Goal: Task Accomplishment & Management: Use online tool/utility

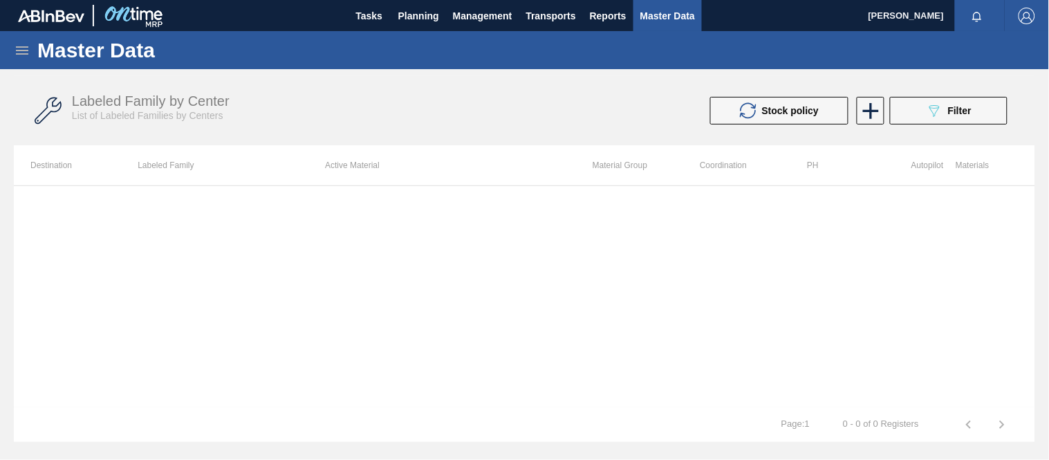
click at [21, 54] on icon at bounding box center [22, 50] width 17 height 17
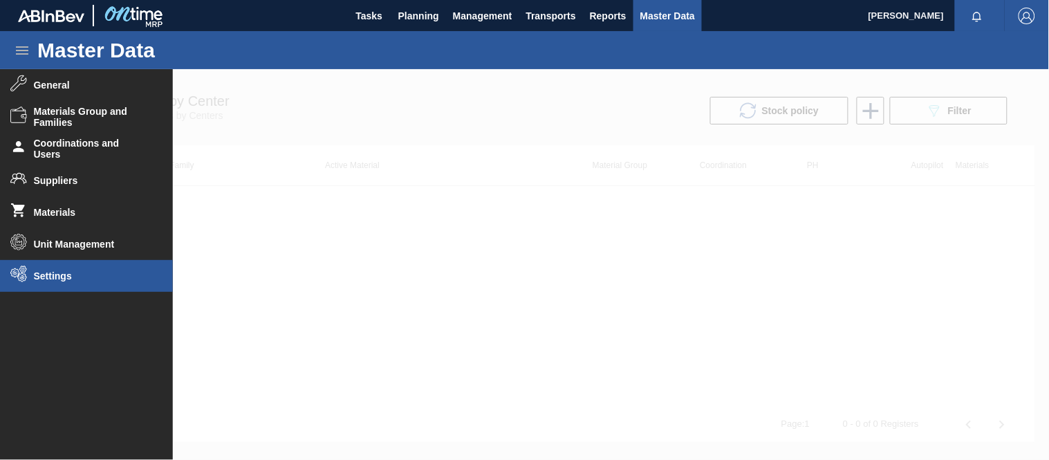
click at [45, 272] on span "Settings" at bounding box center [91, 275] width 114 height 11
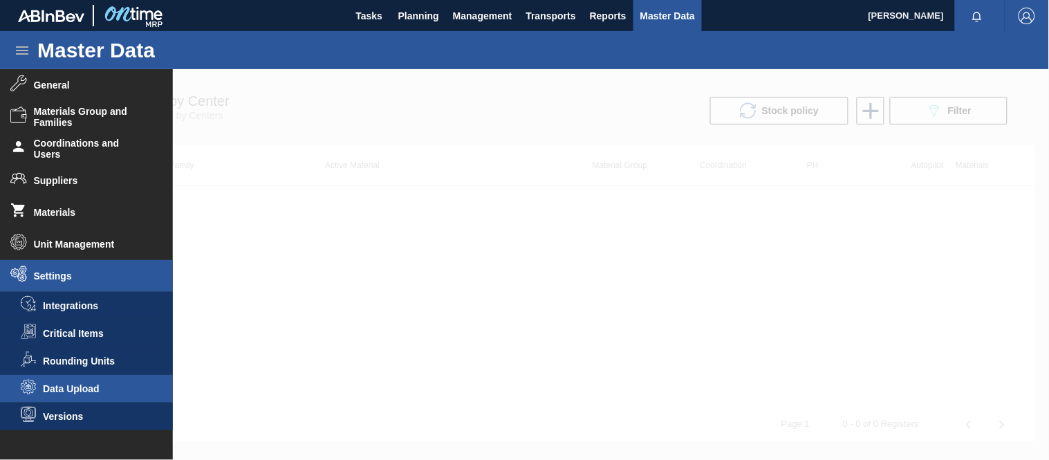
click at [79, 384] on span "Data Upload" at bounding box center [96, 388] width 106 height 11
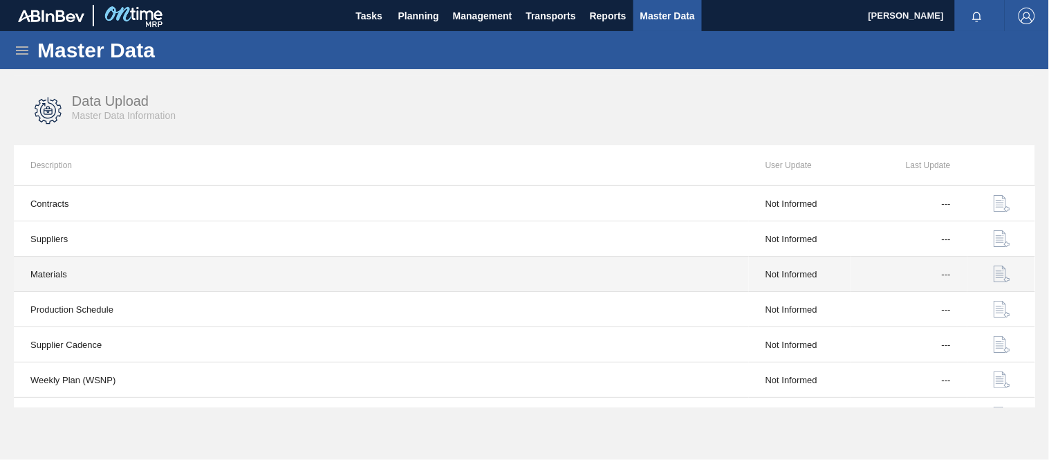
click at [339, 280] on td "Materials" at bounding box center [381, 273] width 735 height 35
click at [1002, 277] on img "button" at bounding box center [1001, 273] width 17 height 17
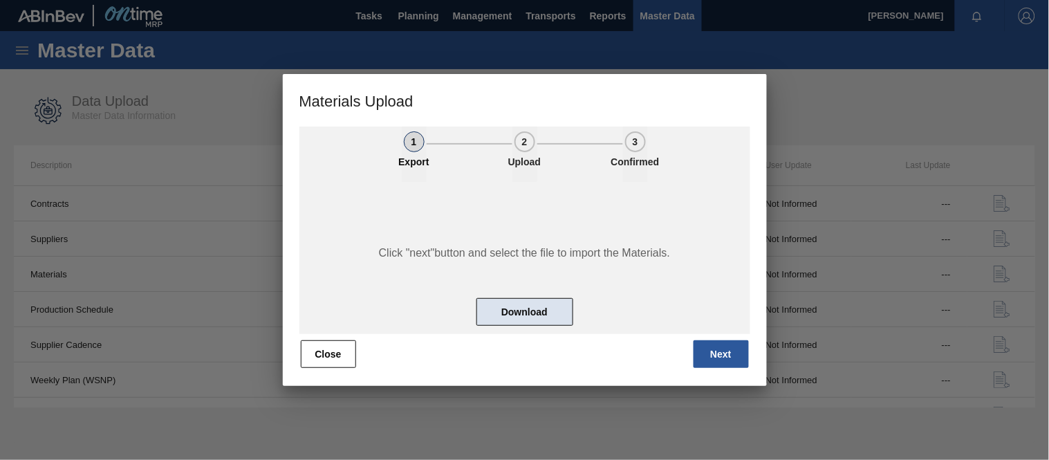
click at [554, 313] on button "Download" at bounding box center [524, 312] width 97 height 28
click at [326, 348] on button "Close" at bounding box center [328, 354] width 55 height 28
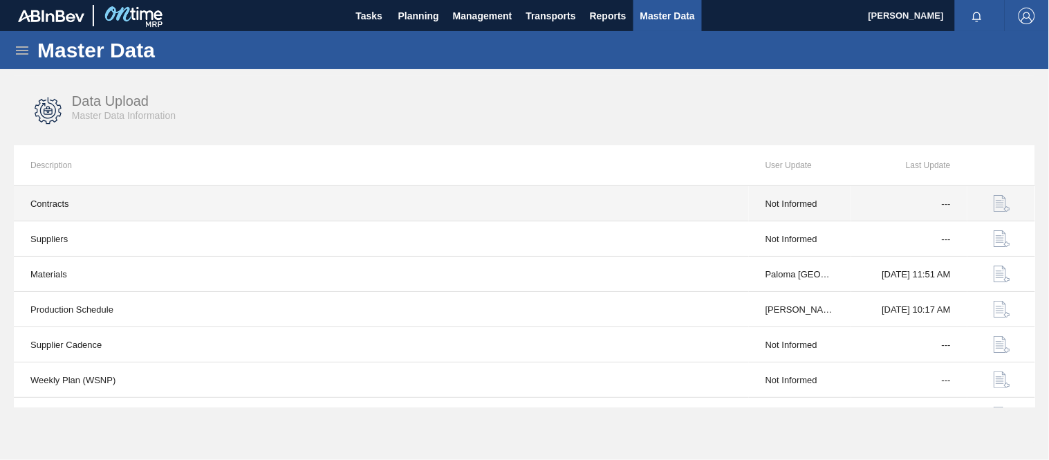
click at [997, 201] on img "button" at bounding box center [1001, 203] width 17 height 17
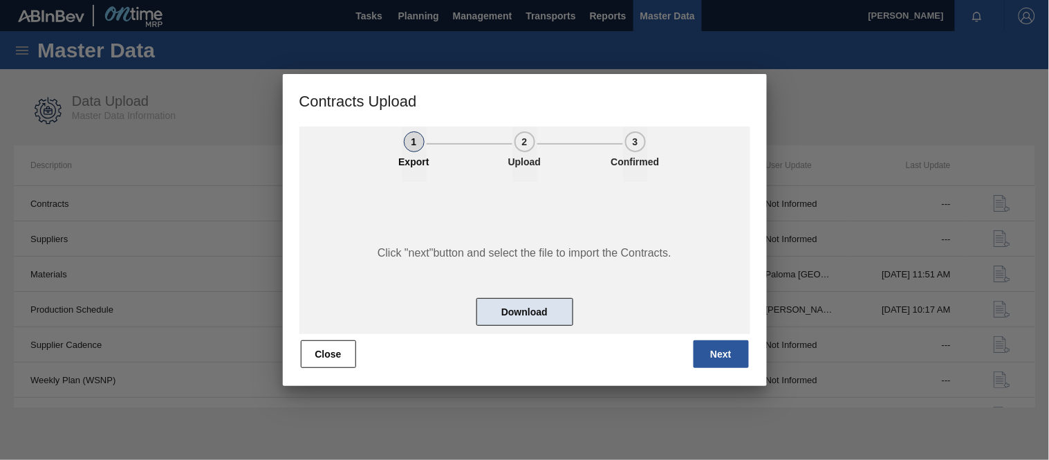
click at [513, 316] on button "Download" at bounding box center [524, 312] width 97 height 28
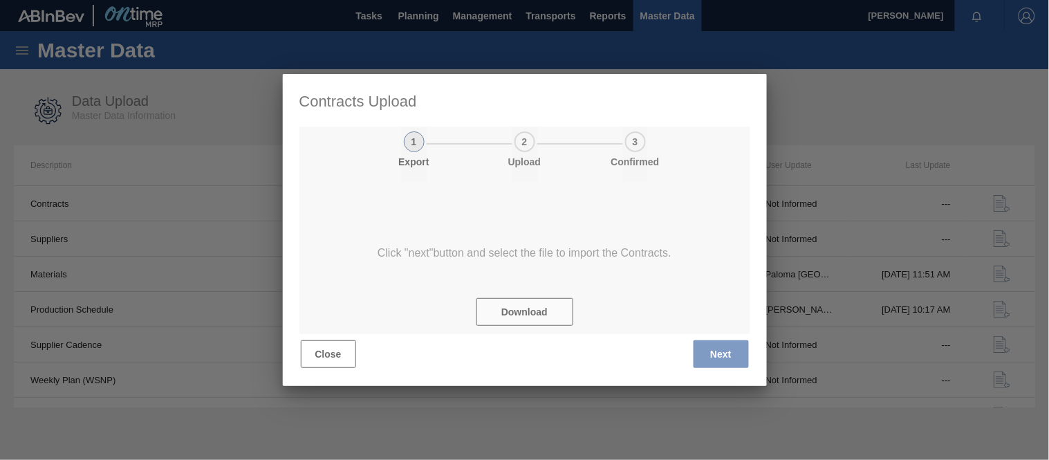
click at [321, 363] on div at bounding box center [525, 230] width 484 height 312
click at [653, 380] on div at bounding box center [525, 230] width 484 height 312
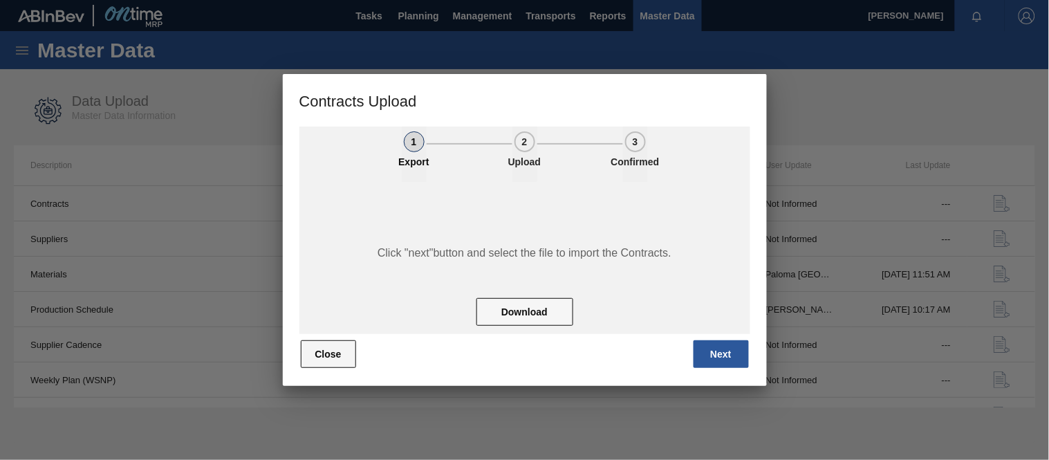
click at [323, 353] on button "Close" at bounding box center [328, 354] width 55 height 28
